Goal: Obtain resource: Download file/media

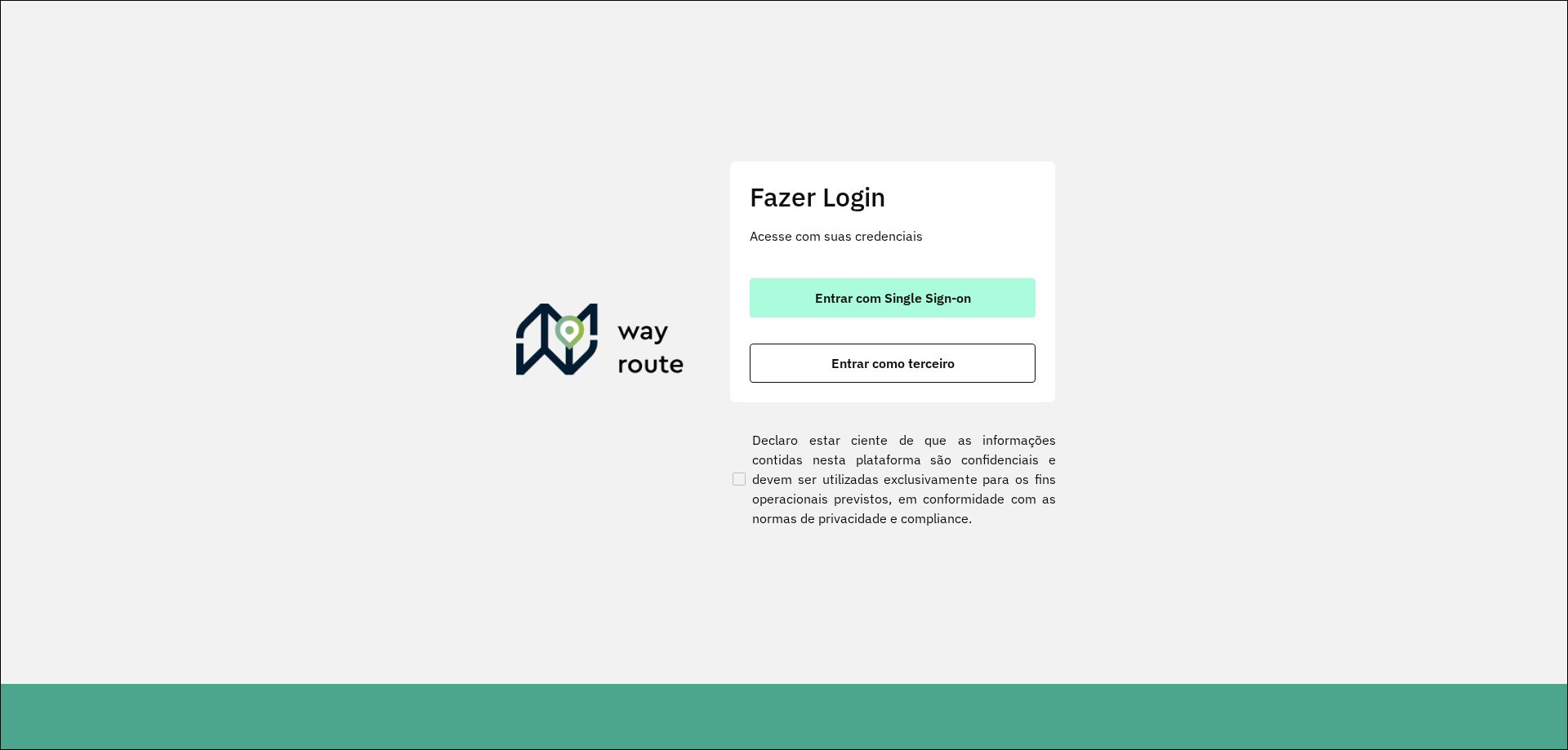
click at [813, 287] on button "Entrar com Single Sign-on" at bounding box center [892, 298] width 285 height 40
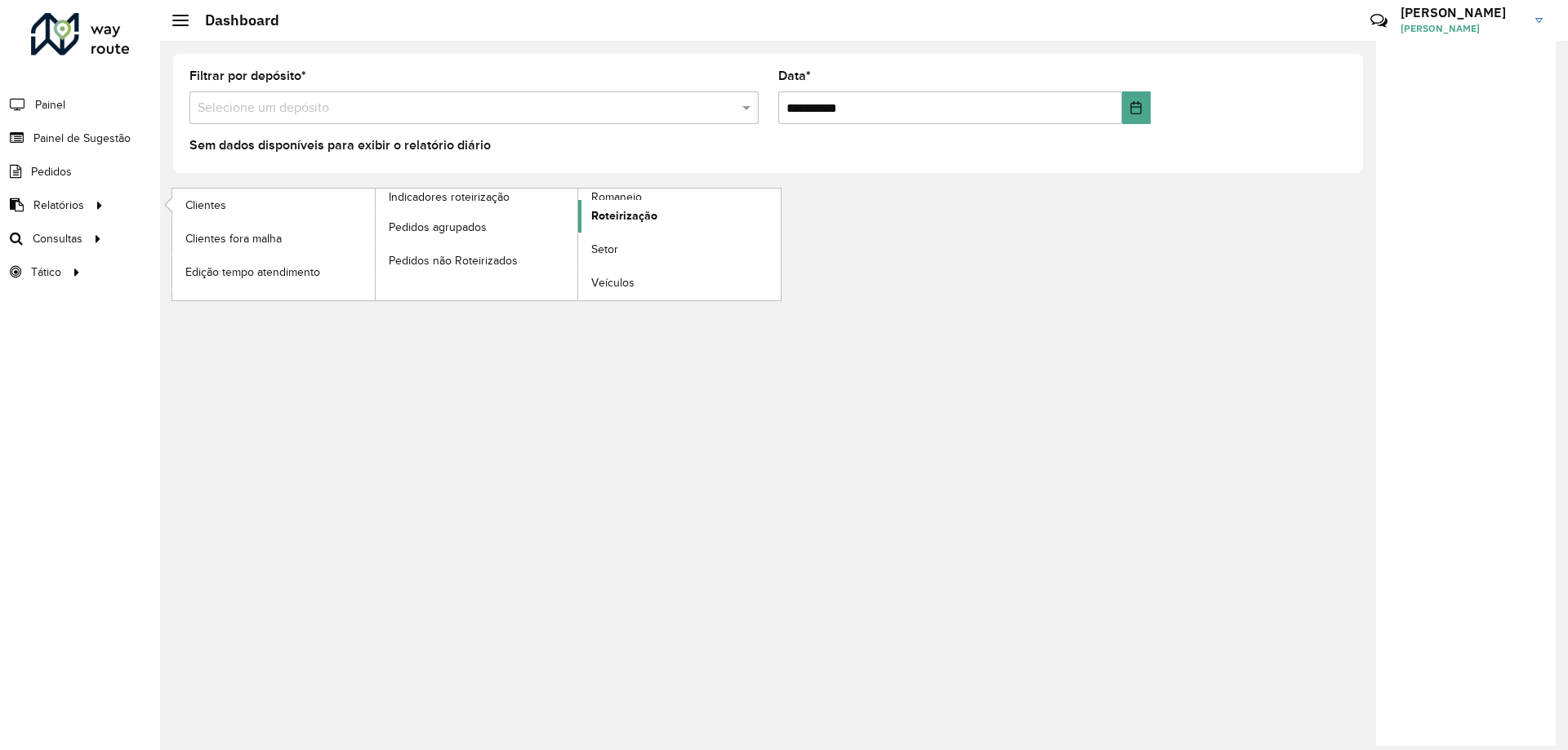
click at [609, 201] on link "Roteirização" at bounding box center [680, 216] width 203 height 33
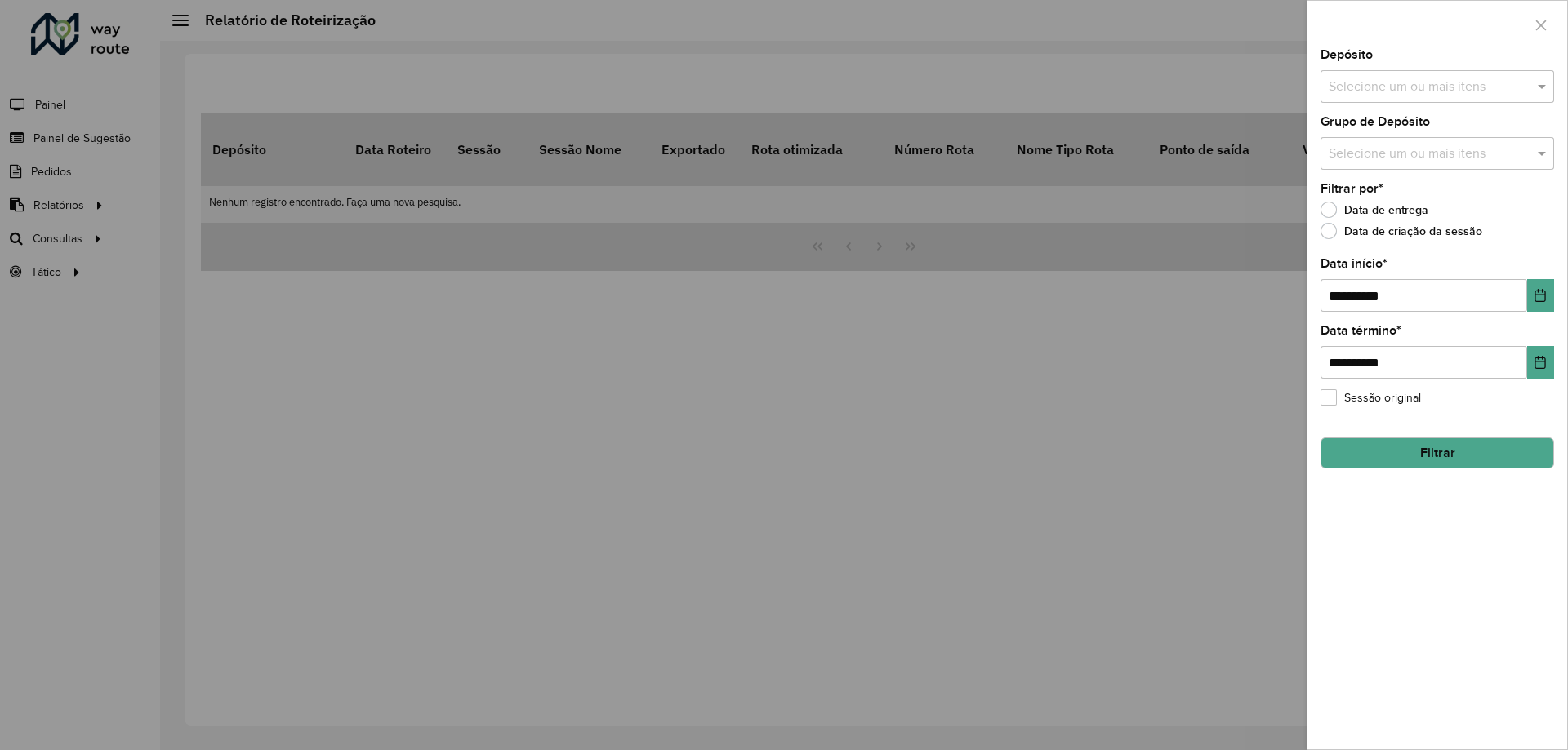
click at [91, 40] on div at bounding box center [784, 375] width 1568 height 750
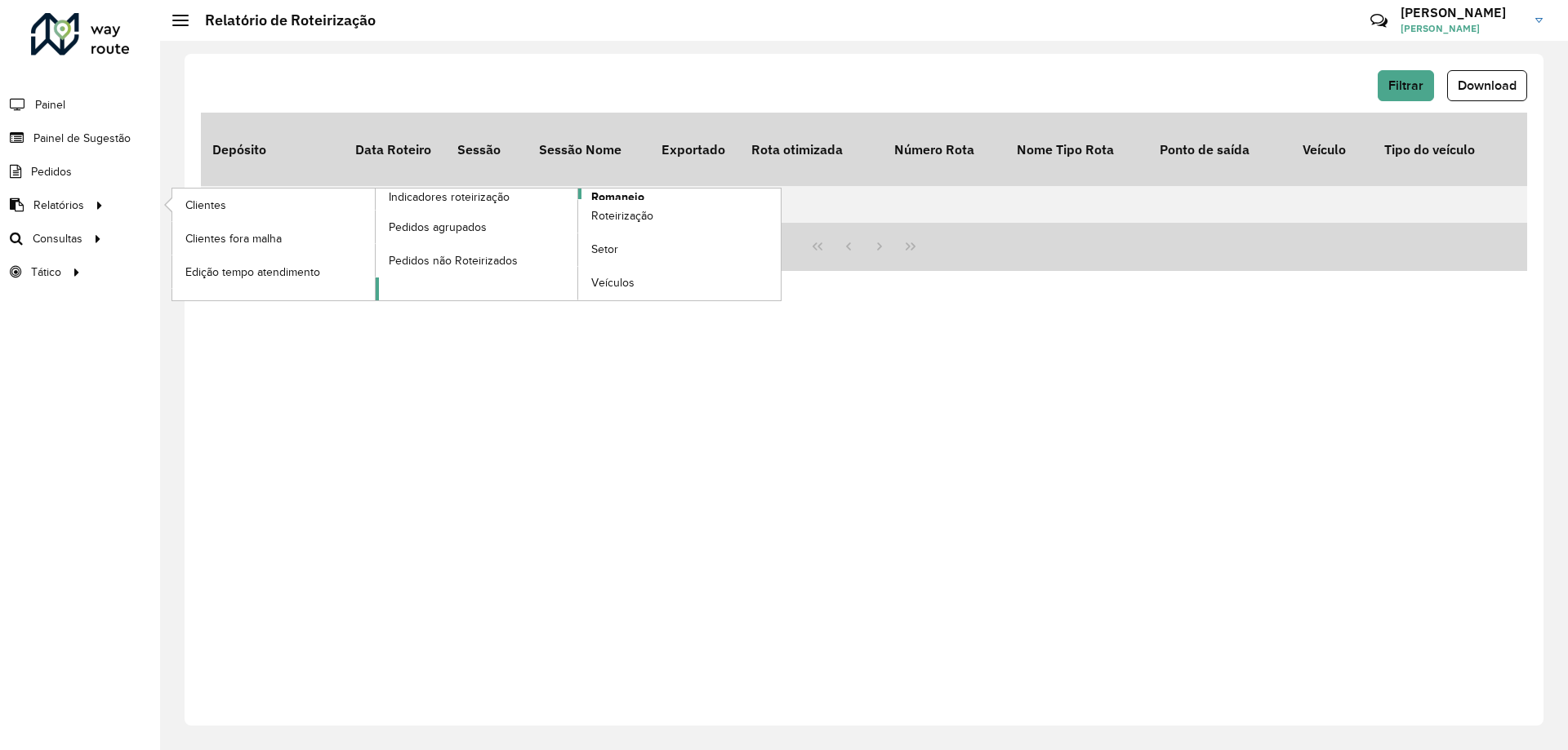
click at [589, 189] on link "Romaneio" at bounding box center [579, 244] width 406 height 112
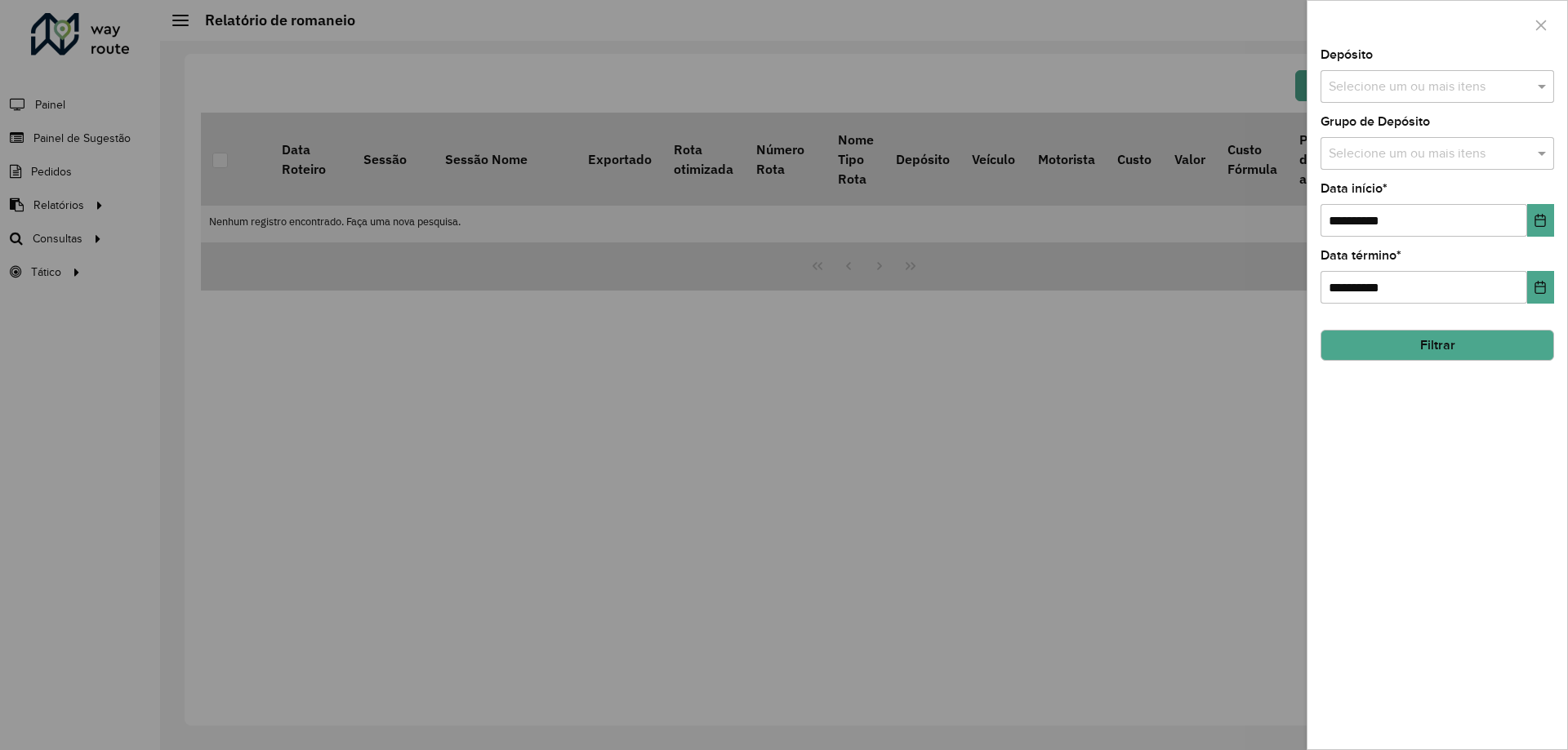
click at [1384, 82] on input "text" at bounding box center [1429, 87] width 209 height 19
click at [1364, 164] on div "AS - Pelotas" at bounding box center [1437, 168] width 232 height 28
click at [1370, 197] on div "CDD Pelotas" at bounding box center [1437, 195] width 232 height 28
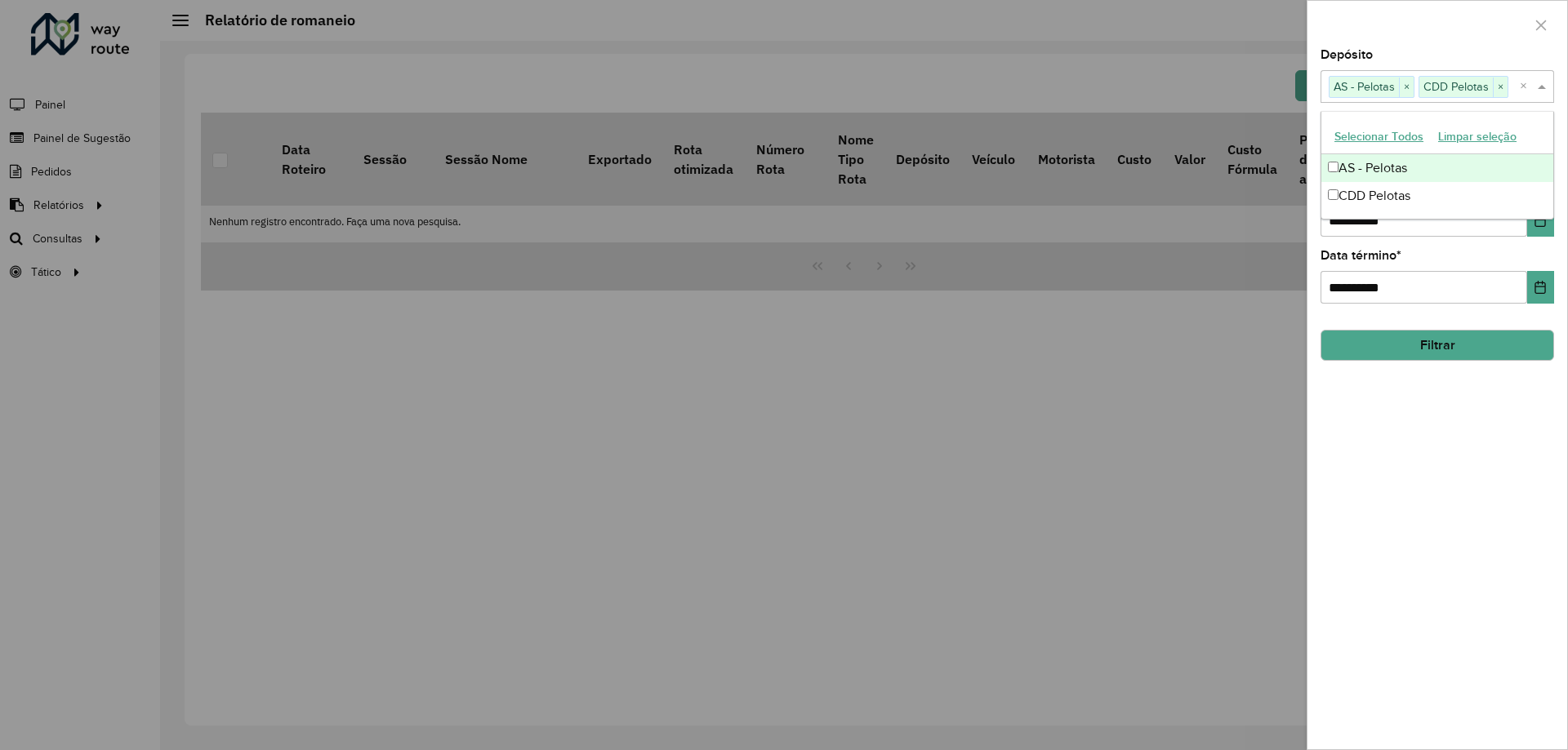
click at [1396, 51] on div "Depósito Selecione um ou mais itens AS - Pelotas × CDD Pelotas × ×" at bounding box center [1437, 76] width 233 height 54
click at [1400, 155] on input "text" at bounding box center [1429, 154] width 209 height 19
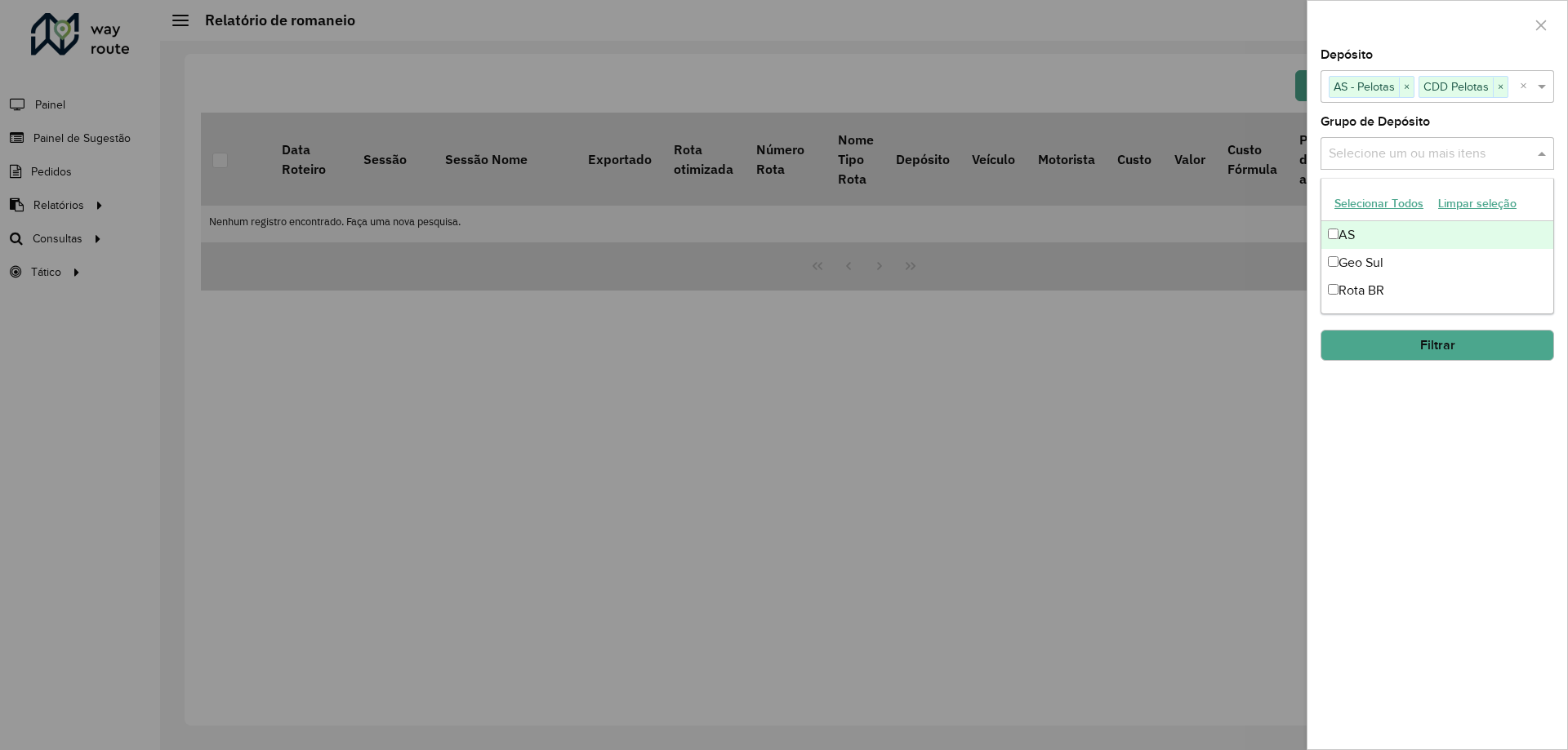
click at [1365, 246] on div "AS" at bounding box center [1437, 235] width 232 height 28
click at [1365, 257] on div "Geo Sul" at bounding box center [1437, 263] width 232 height 28
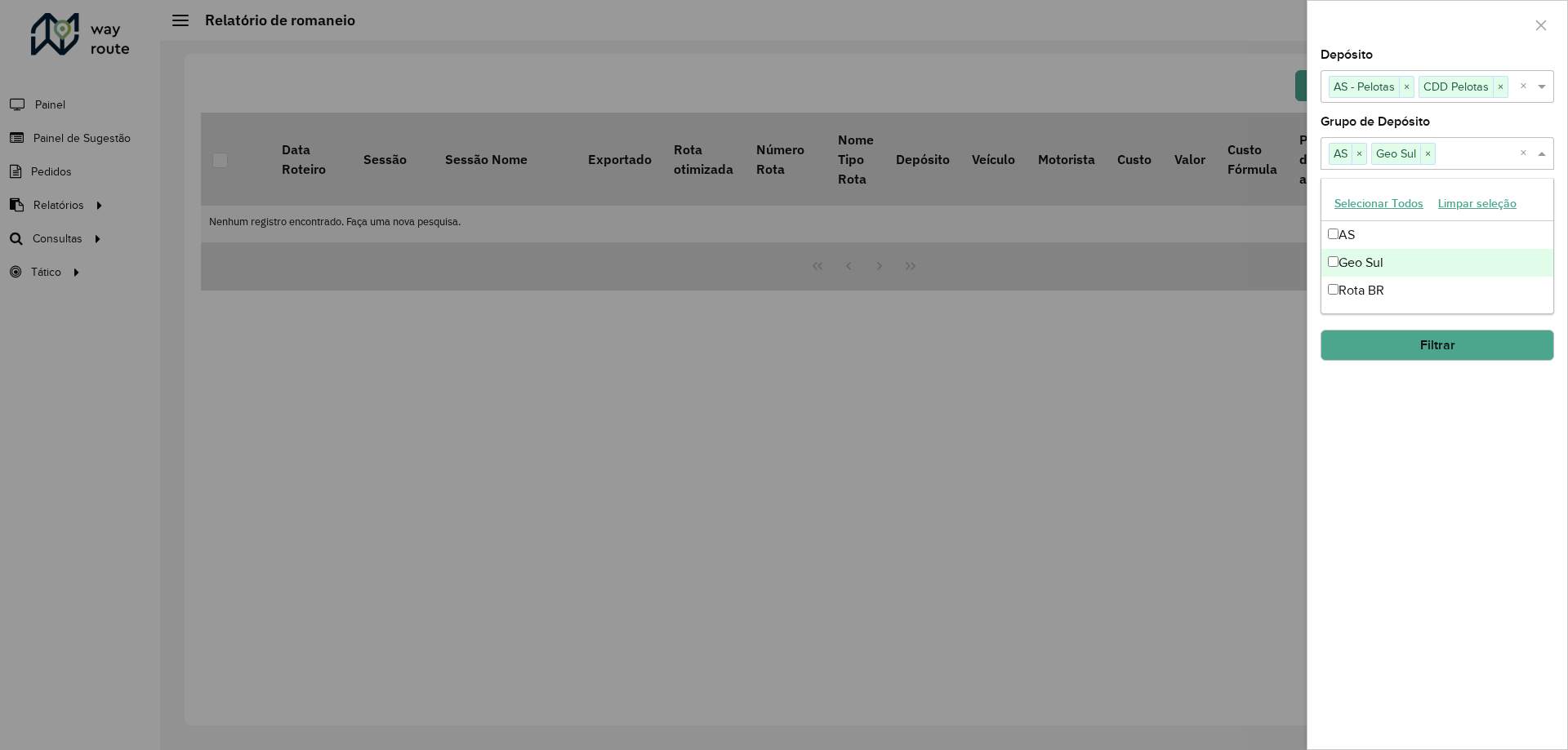
click at [1367, 274] on div "Geo Sul" at bounding box center [1437, 263] width 232 height 28
click at [1369, 293] on div "Rota BR" at bounding box center [1437, 290] width 232 height 28
click at [1373, 269] on div "Geo Sul" at bounding box center [1437, 263] width 232 height 28
click at [1419, 58] on div "Depósito Selecione um ou mais itens AS - Pelotas × CDD Pelotas × ×" at bounding box center [1437, 76] width 233 height 54
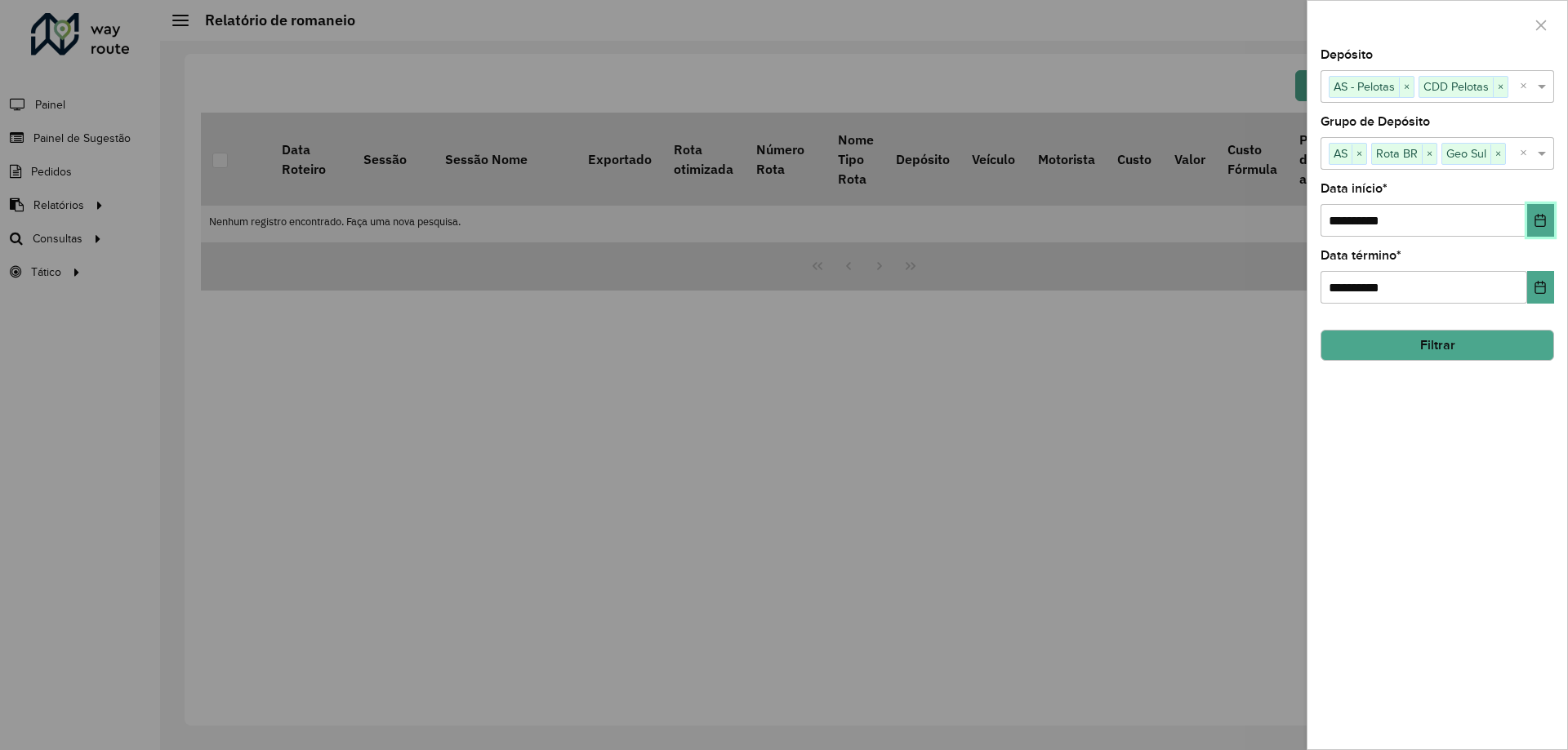
click at [1529, 219] on button "Choose Date" at bounding box center [1541, 220] width 27 height 33
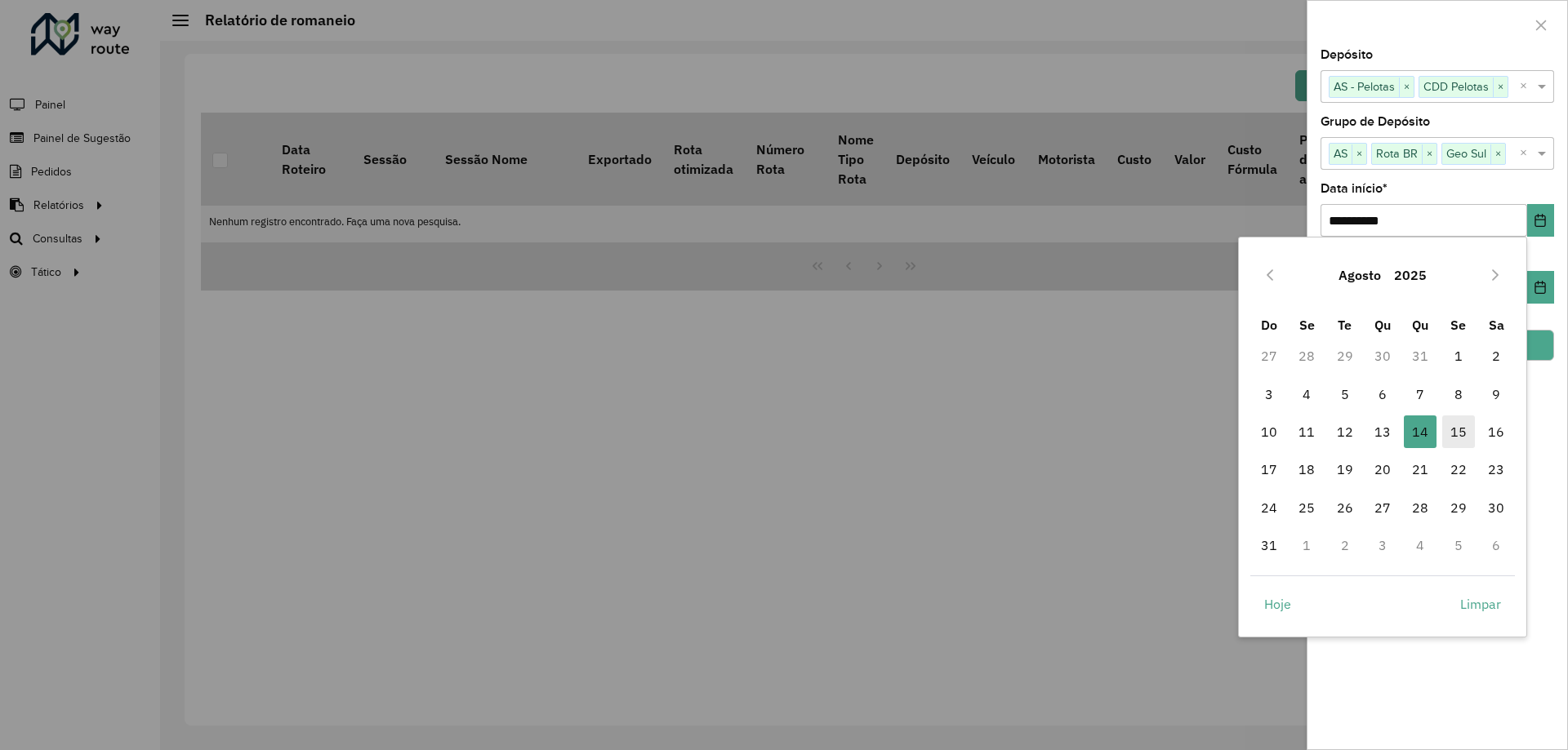
click at [1464, 435] on span "15" at bounding box center [1459, 432] width 33 height 33
type input "**********"
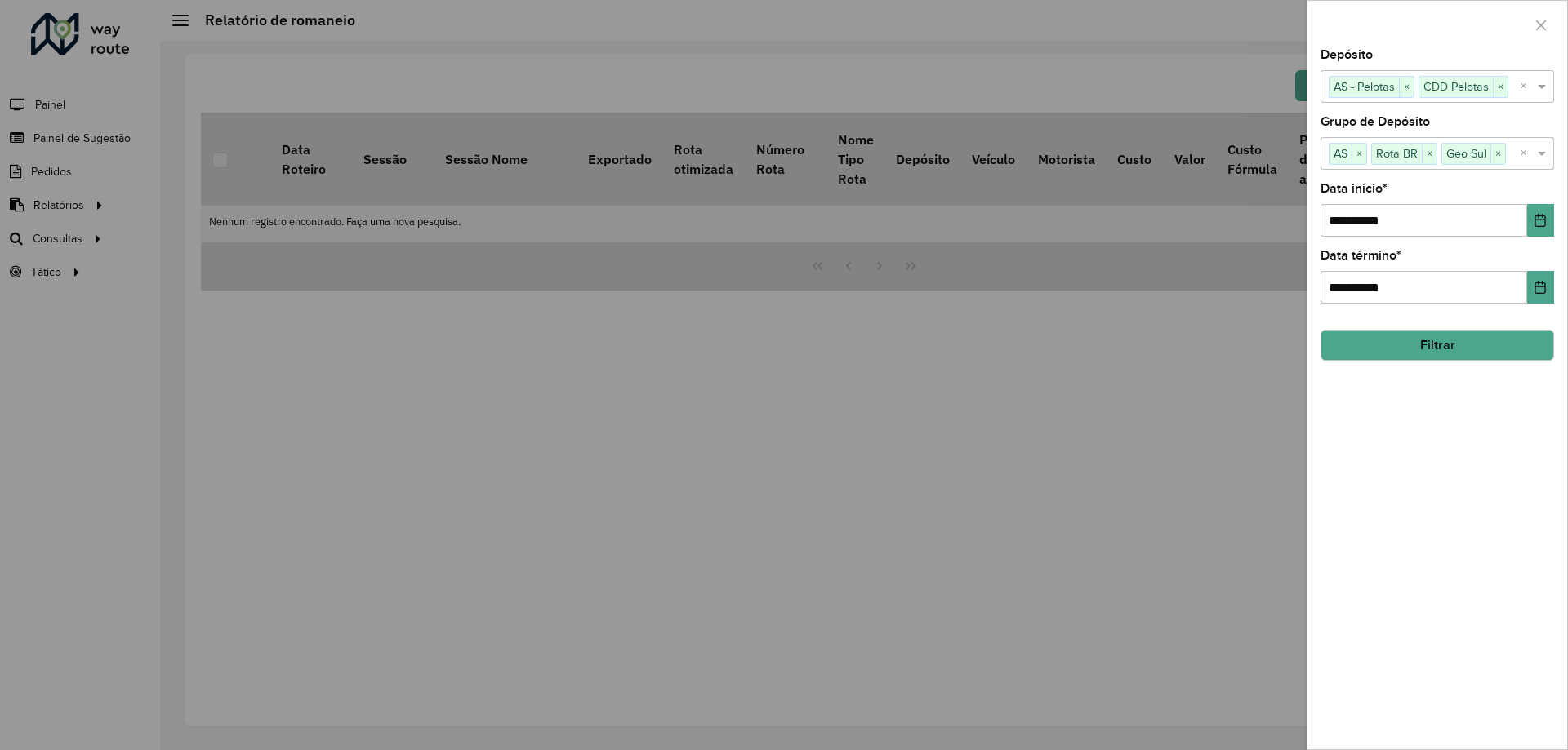
click at [1405, 349] on button "Filtrar" at bounding box center [1437, 345] width 233 height 31
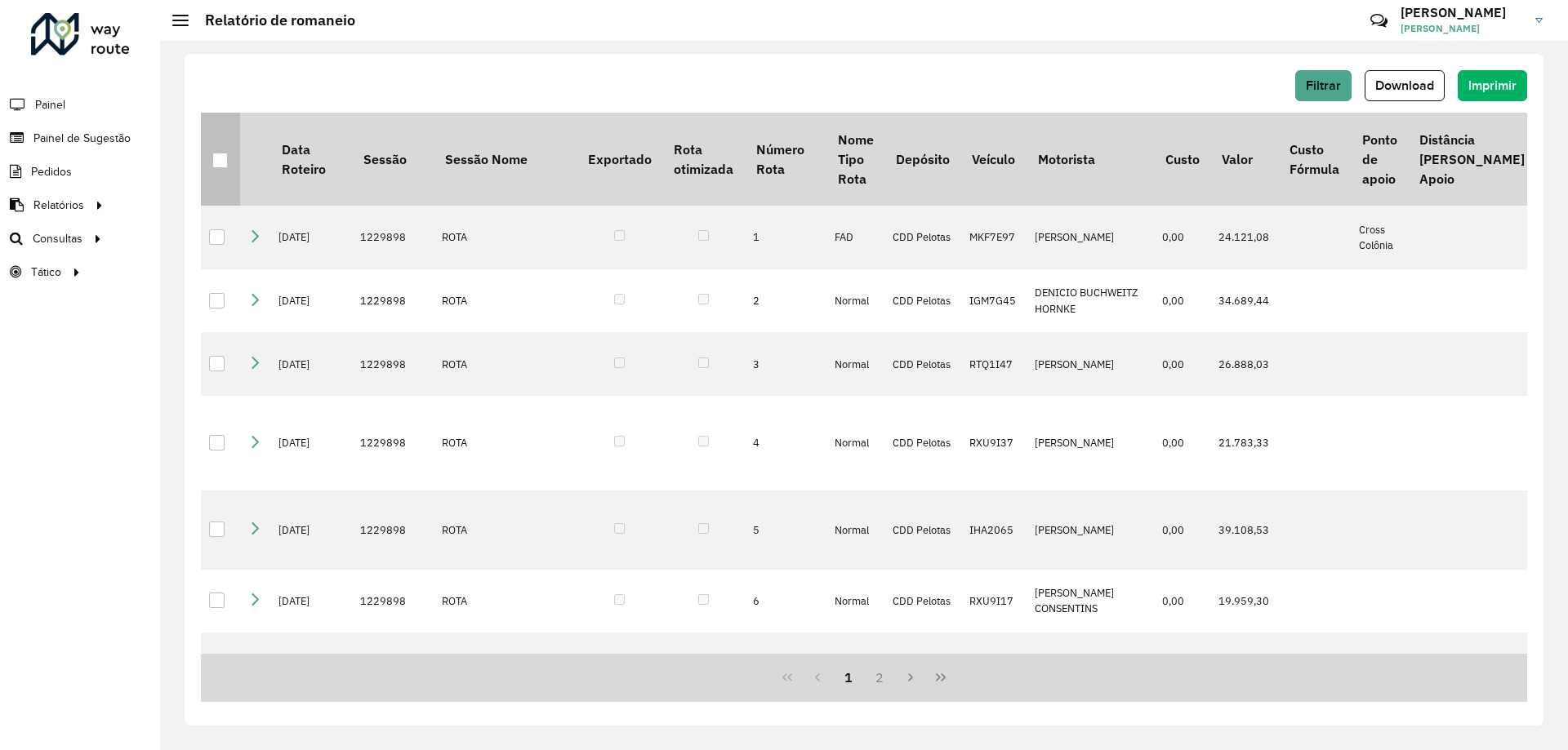
click at [221, 152] on div at bounding box center [220, 160] width 15 height 15
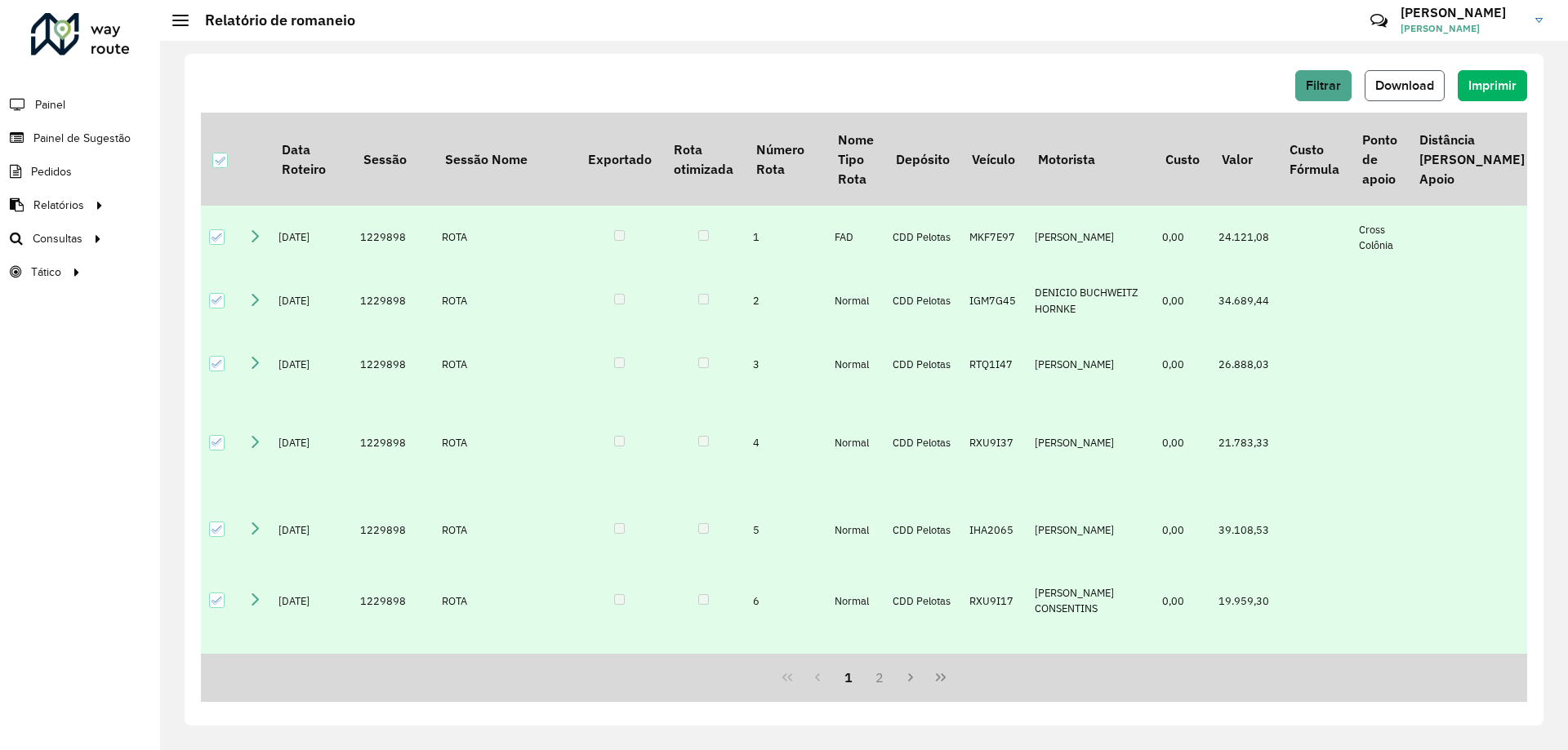
click at [1433, 77] on button "Download" at bounding box center [1405, 85] width 80 height 31
